Goal: Task Accomplishment & Management: Use online tool/utility

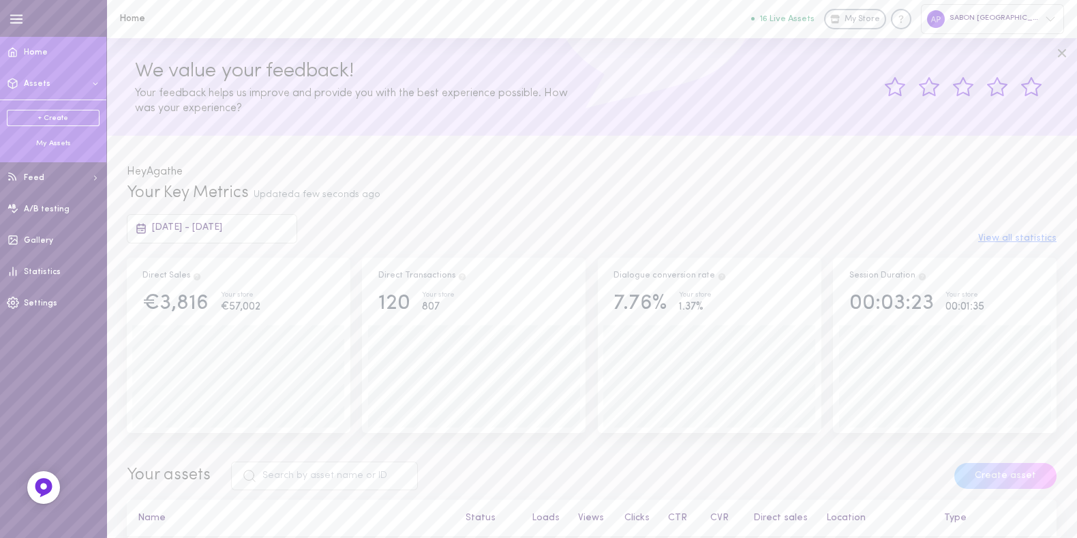
click at [53, 139] on div "My Assets" at bounding box center [53, 143] width 93 height 10
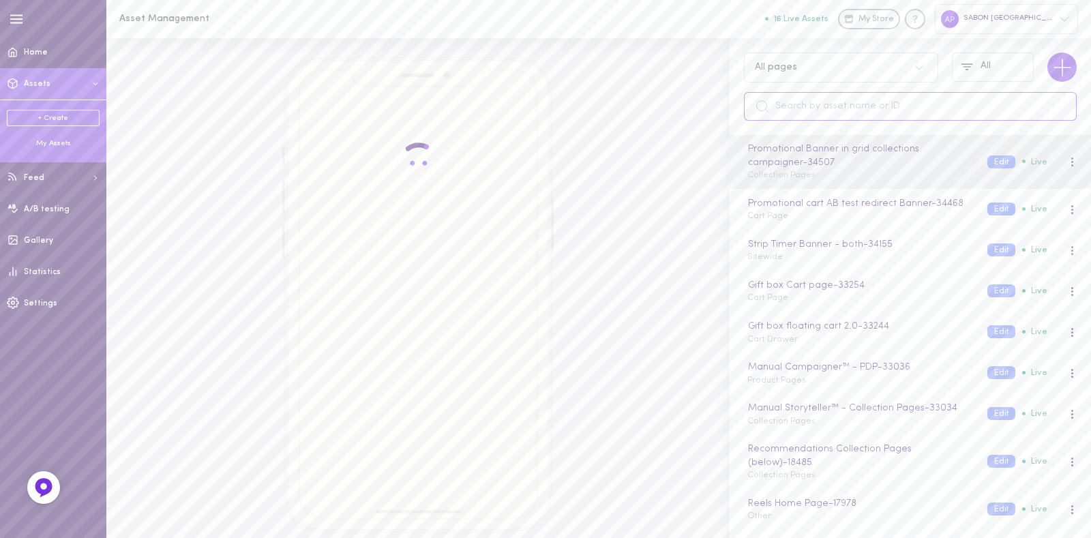
click at [807, 104] on input "text" at bounding box center [910, 106] width 333 height 29
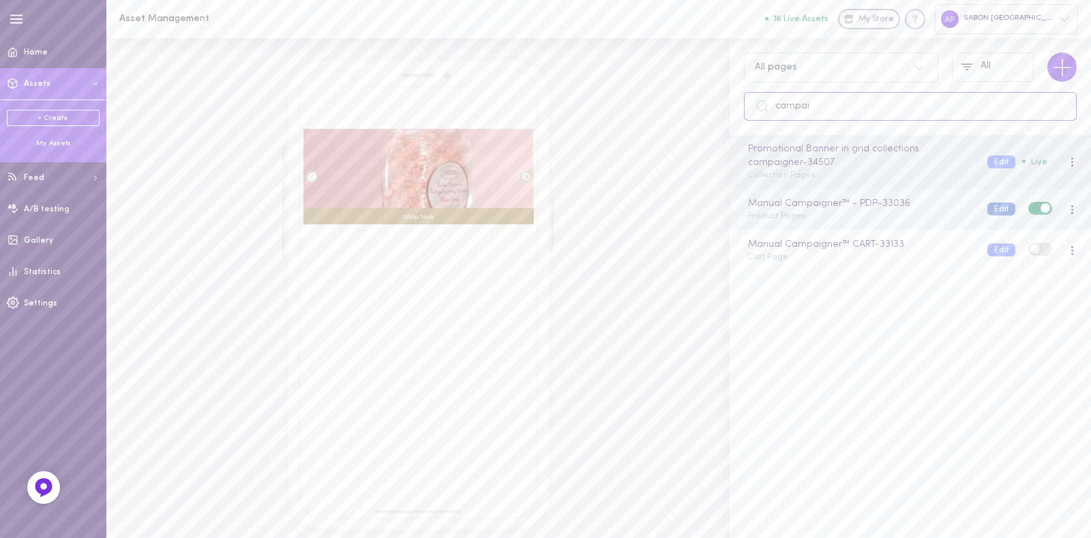
type input "campai"
click at [990, 209] on button "Edit" at bounding box center [1001, 209] width 28 height 13
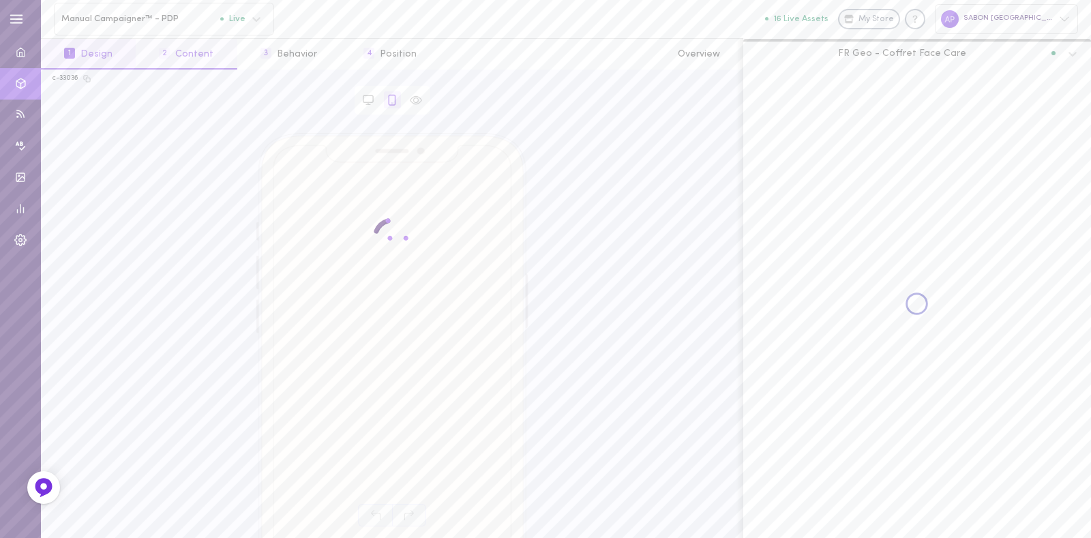
click at [200, 55] on button "2 Content" at bounding box center [186, 54] width 101 height 31
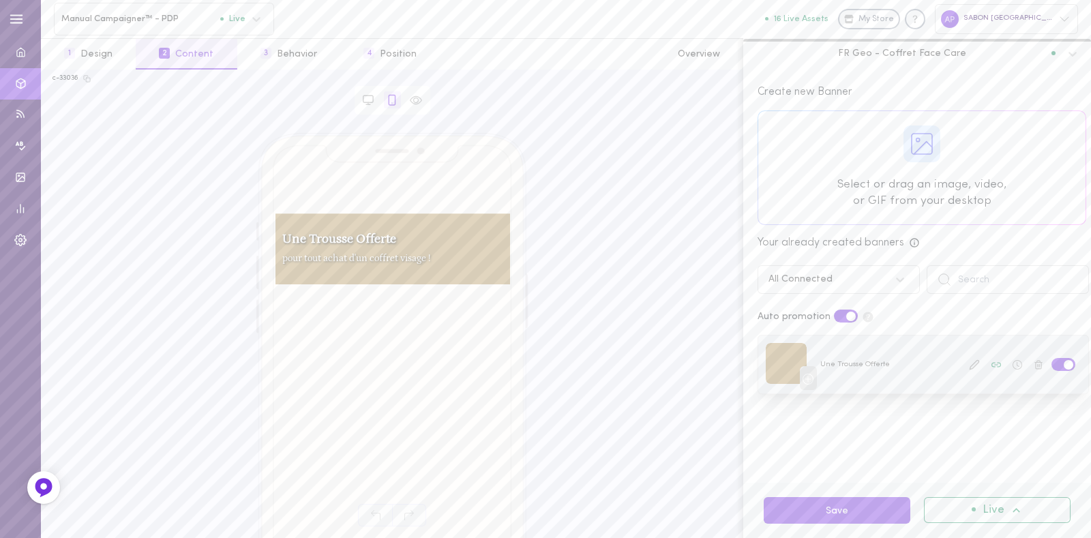
click at [1064, 362] on span at bounding box center [1069, 365] width 10 height 10
click at [0, 0] on input "checkbox" at bounding box center [0, 0] width 0 height 0
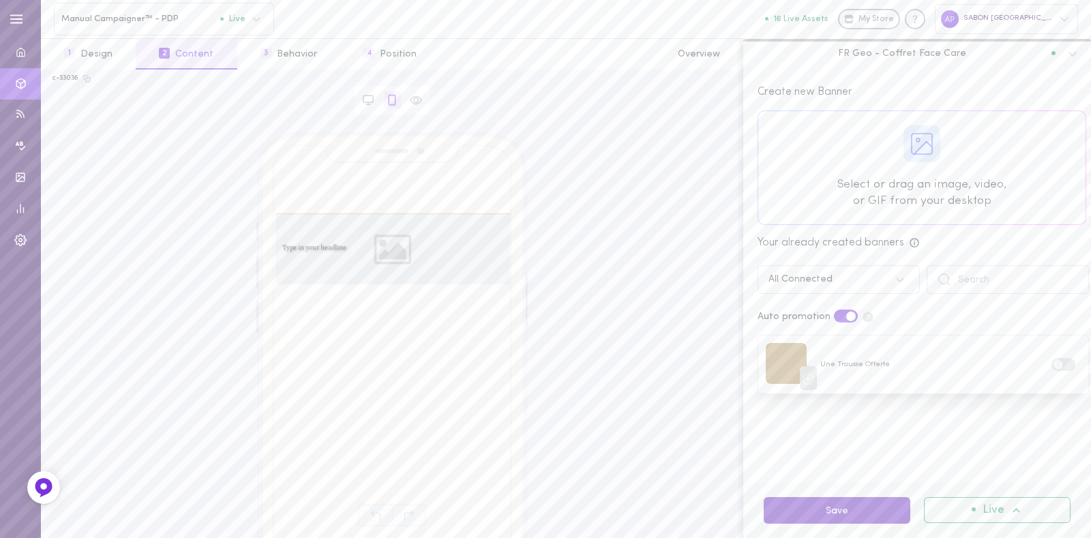
click at [859, 506] on button "Save" at bounding box center [837, 510] width 147 height 27
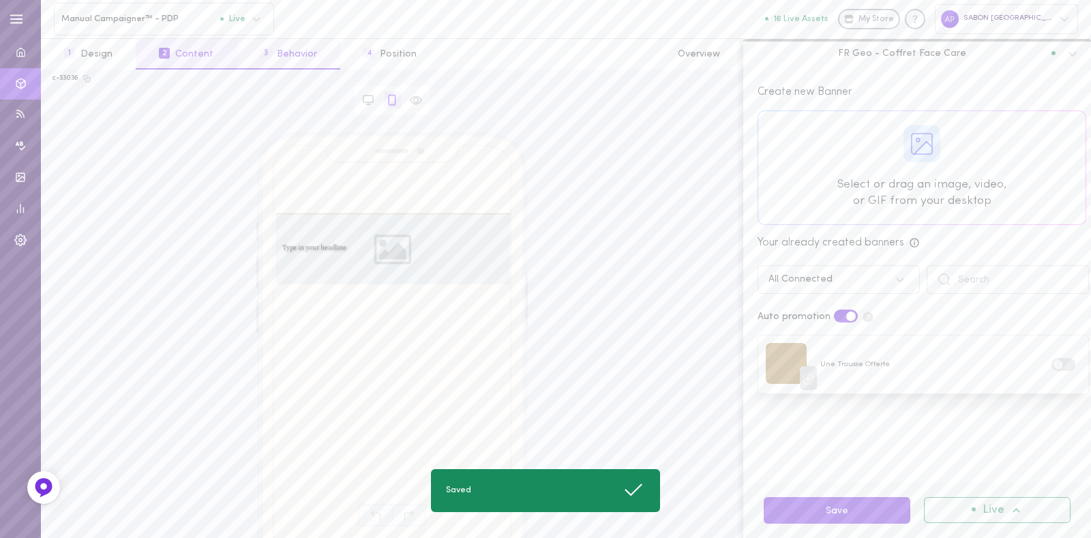
click at [272, 43] on button "3 Behavior" at bounding box center [288, 54] width 103 height 31
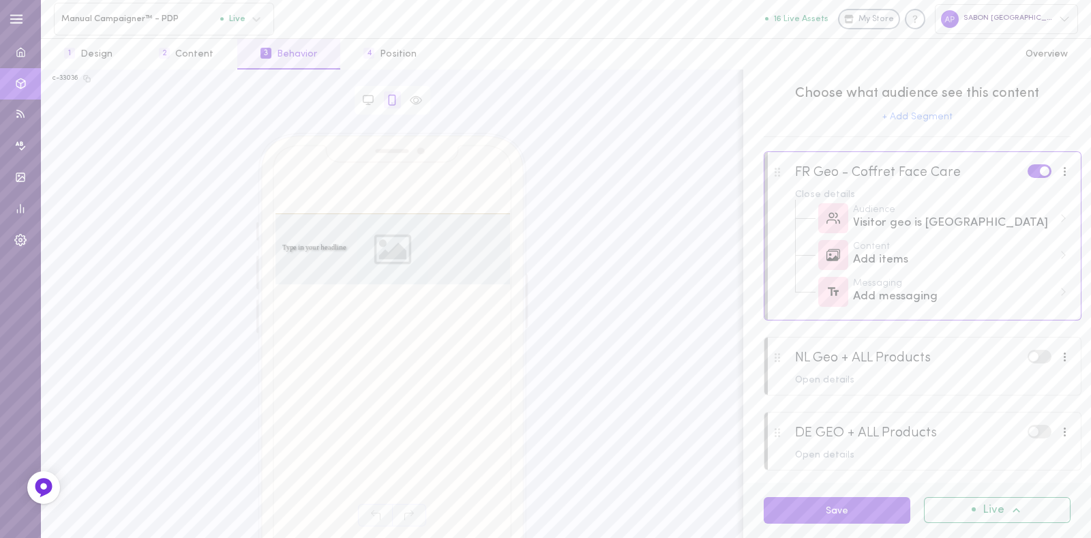
click at [1028, 173] on label at bounding box center [1040, 170] width 24 height 13
click at [0, 0] on input "checkbox" at bounding box center [0, 0] width 0 height 0
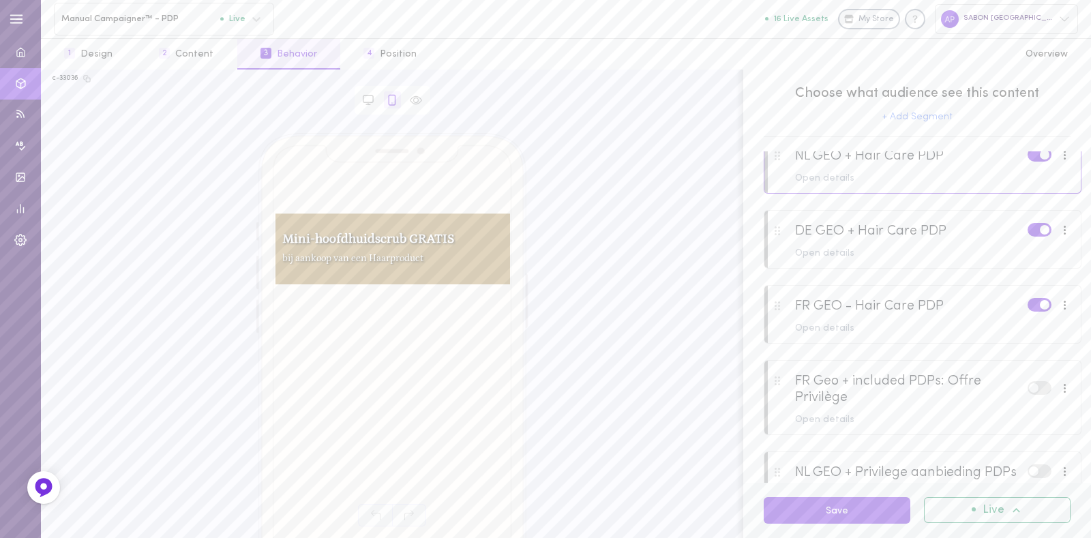
scroll to position [463, 0]
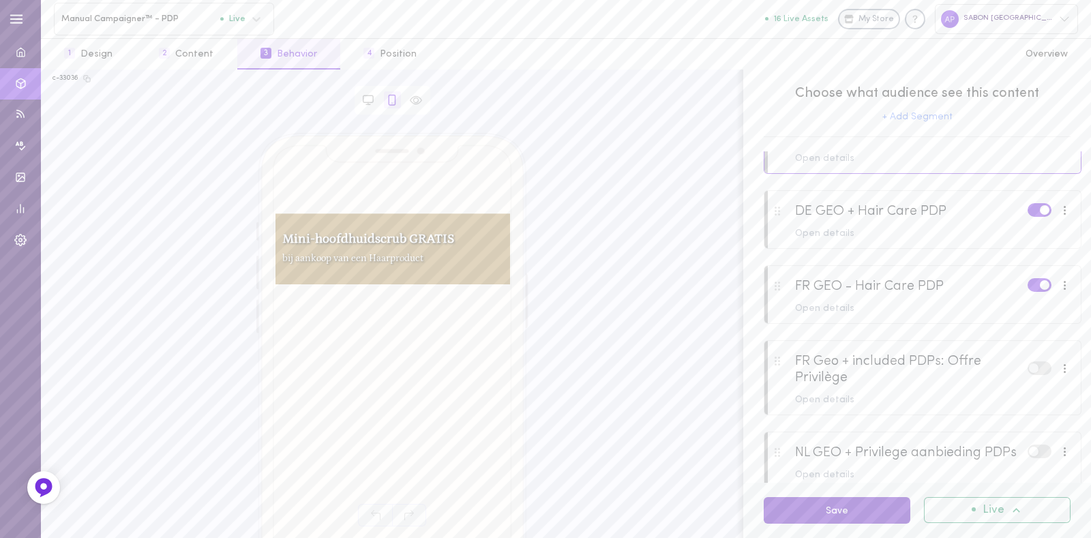
click at [865, 509] on button "Save" at bounding box center [837, 510] width 147 height 27
